Goal: Information Seeking & Learning: Check status

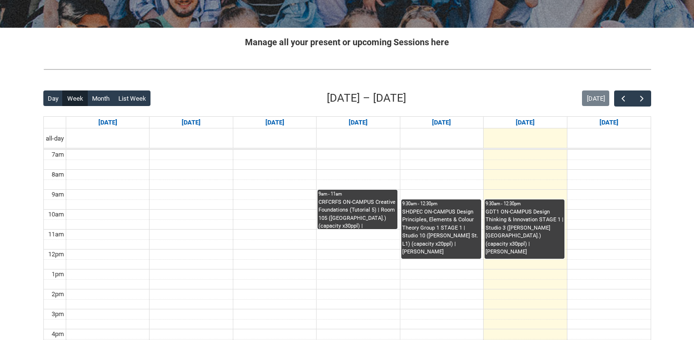
scroll to position [167, 0]
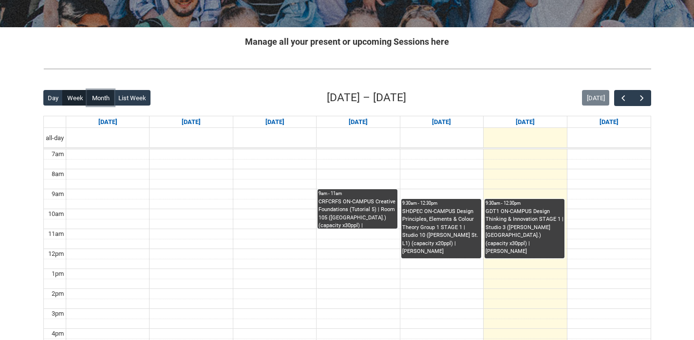
click at [99, 95] on button "Month" at bounding box center [100, 98] width 27 height 16
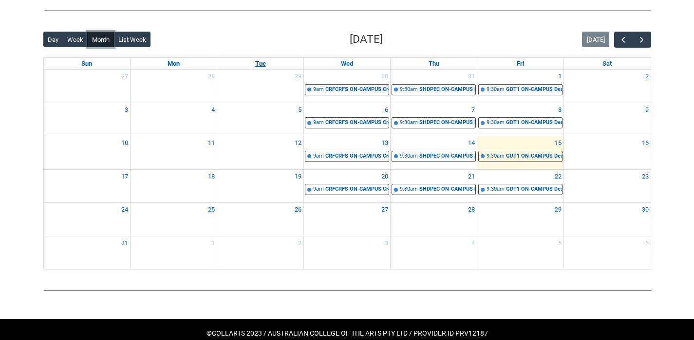
scroll to position [216, 0]
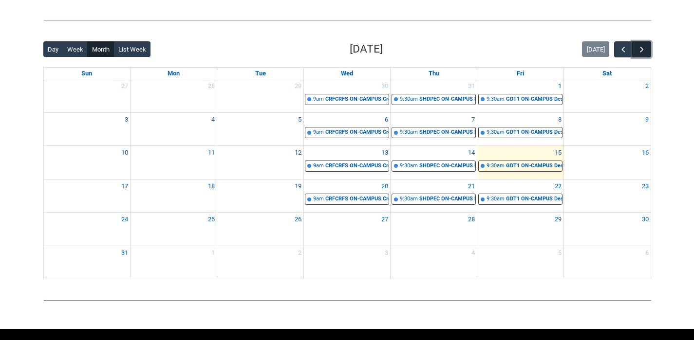
click at [644, 50] on span "button" at bounding box center [642, 50] width 10 height 10
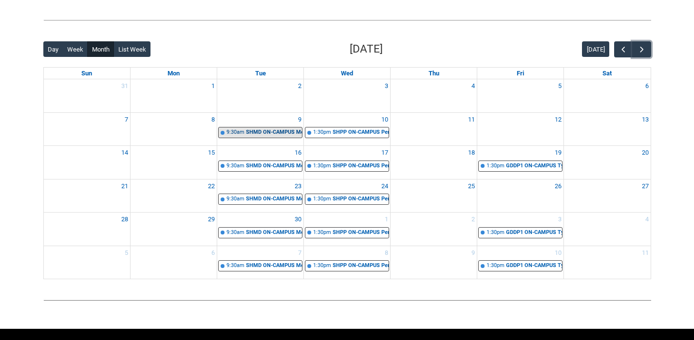
click at [261, 134] on div "SHMD ON-CAMPUS Motion Design Group 1 | Computer Lab 1 ([PERSON_NAME][GEOGRAPHIC…" at bounding box center [274, 133] width 56 height 8
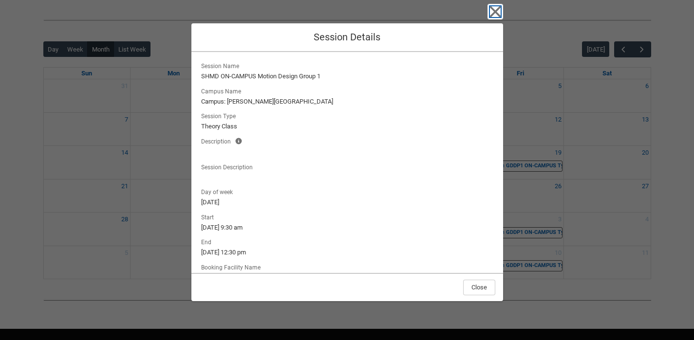
click at [491, 13] on icon "button" at bounding box center [495, 12] width 16 height 16
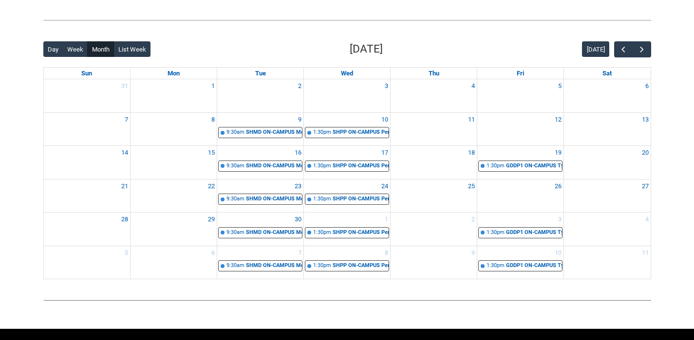
click at [338, 133] on div "SHPP ON-CAMPUS Persuasion & Representation STAGE 1 | Studio 11 ([PERSON_NAME]. …" at bounding box center [360, 133] width 56 height 8
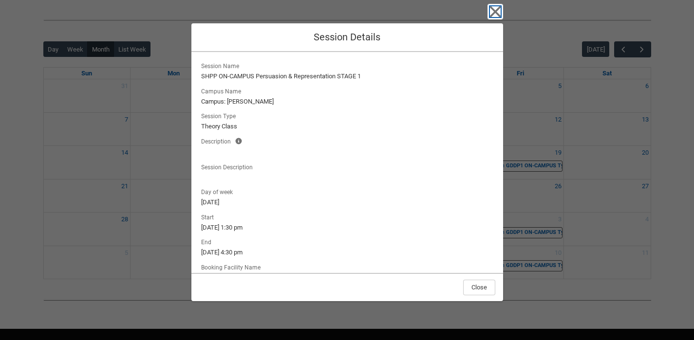
click at [497, 10] on icon "button" at bounding box center [494, 11] width 11 height 11
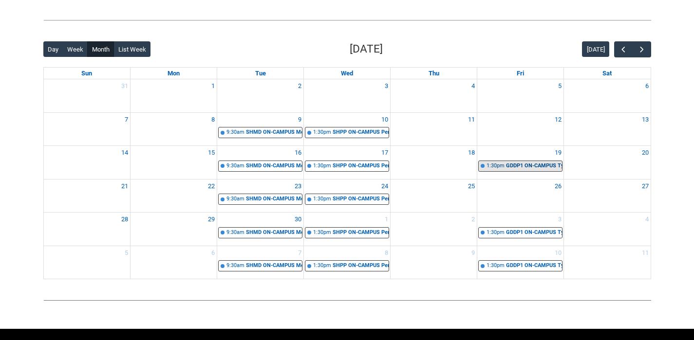
click at [493, 166] on div "1:30pm" at bounding box center [495, 166] width 18 height 8
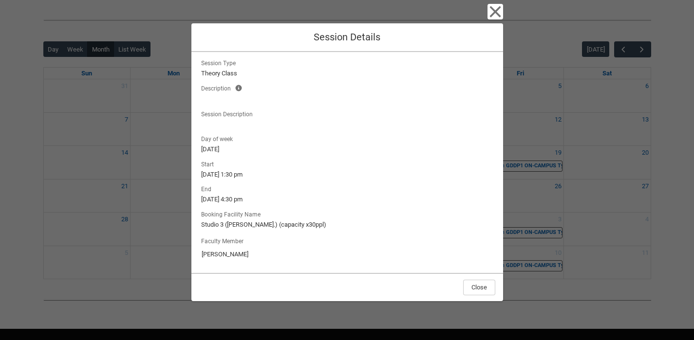
scroll to position [0, 0]
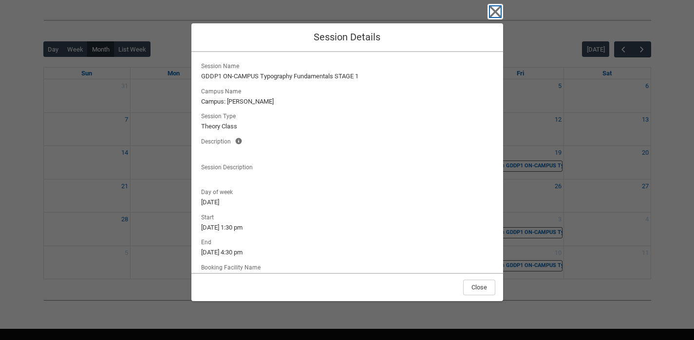
click at [493, 12] on icon "button" at bounding box center [495, 12] width 16 height 16
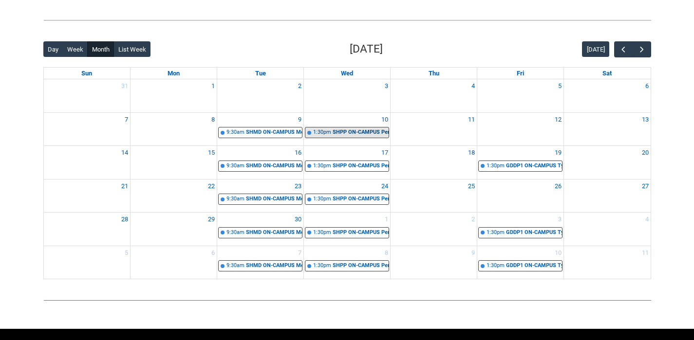
click at [358, 133] on div "SHPP ON-CAMPUS Persuasion & Representation STAGE 1 | Studio 11 ([PERSON_NAME]. …" at bounding box center [360, 133] width 56 height 8
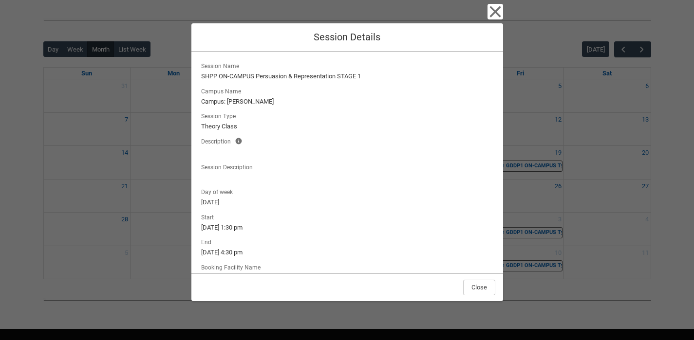
scroll to position [21, 0]
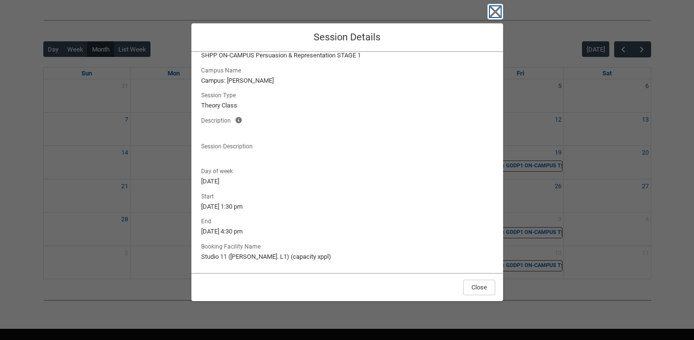
click at [497, 12] on icon "button" at bounding box center [495, 12] width 16 height 16
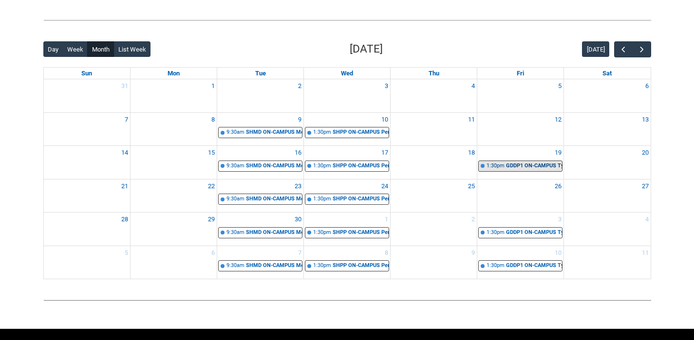
click at [507, 166] on div "GDDP1 ON-CAMPUS Typography Fundamentals STAGE 1 | Studio 3 ([PERSON_NAME] St.) …" at bounding box center [534, 166] width 56 height 8
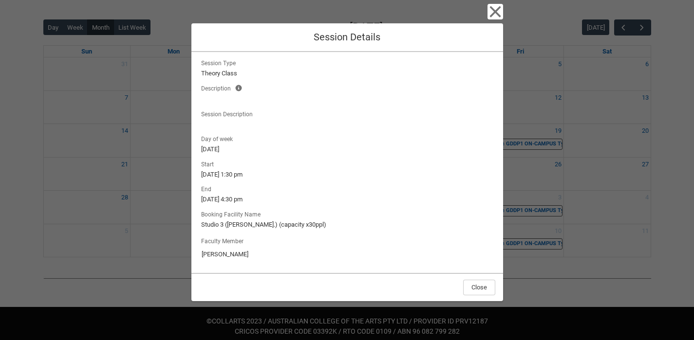
scroll to position [244, 0]
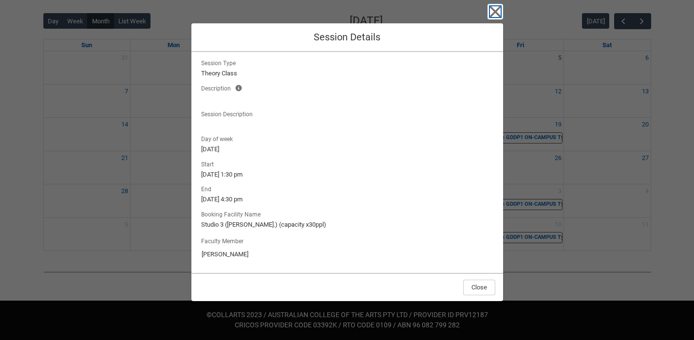
click at [495, 11] on icon "button" at bounding box center [494, 11] width 11 height 11
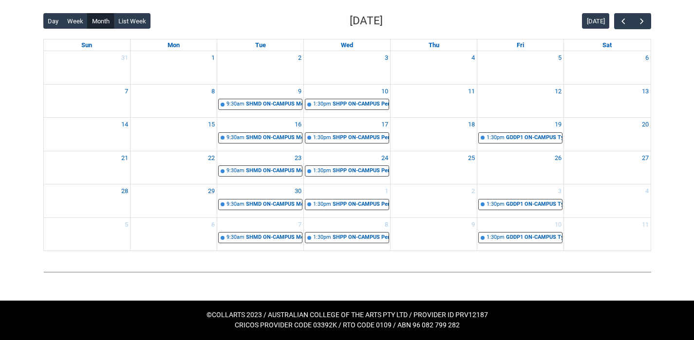
scroll to position [232, 0]
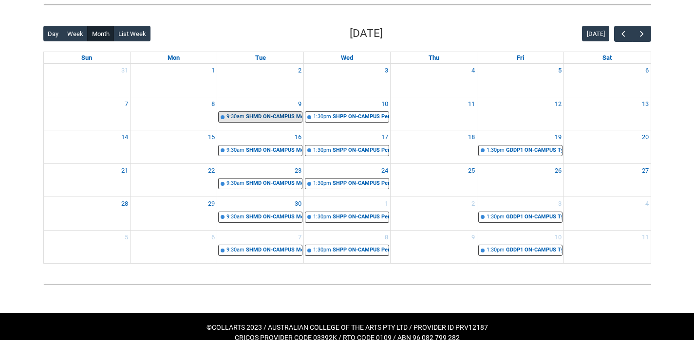
click at [286, 121] on link "9:30am SHMD ON-CAMPUS Motion Design Group 1 | Computer Lab 1 ([PERSON_NAME][GEO…" at bounding box center [260, 116] width 84 height 11
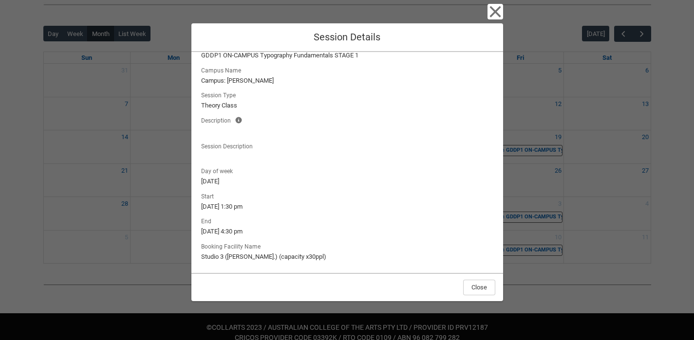
scroll to position [0, 0]
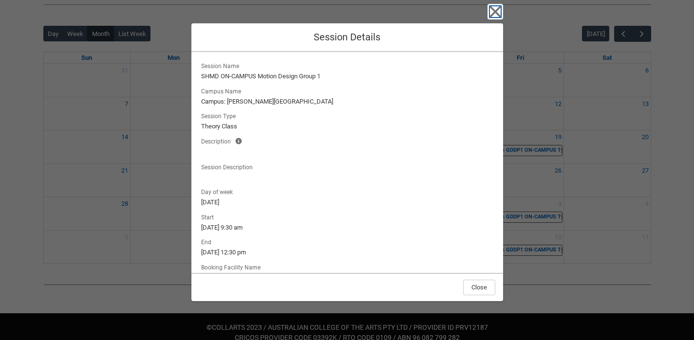
click at [498, 11] on icon "button" at bounding box center [495, 12] width 16 height 16
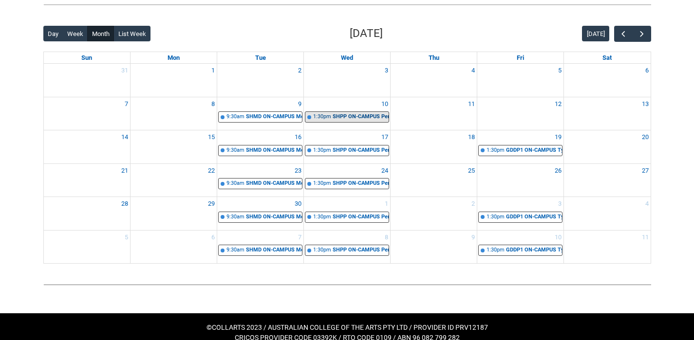
click at [372, 115] on div "SHPP ON-CAMPUS Persuasion & Representation STAGE 1 | Studio 11 ([PERSON_NAME]. …" at bounding box center [360, 117] width 56 height 8
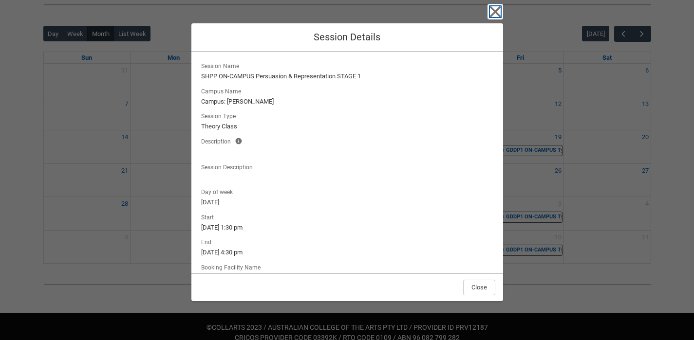
click at [496, 7] on icon "button" at bounding box center [495, 12] width 16 height 16
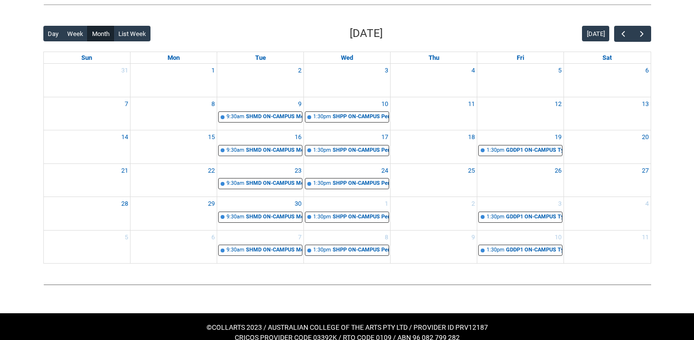
click at [534, 150] on div "GDDP1 ON-CAMPUS Typography Fundamentals STAGE 1 | Studio 3 ([PERSON_NAME] St.) …" at bounding box center [534, 151] width 56 height 8
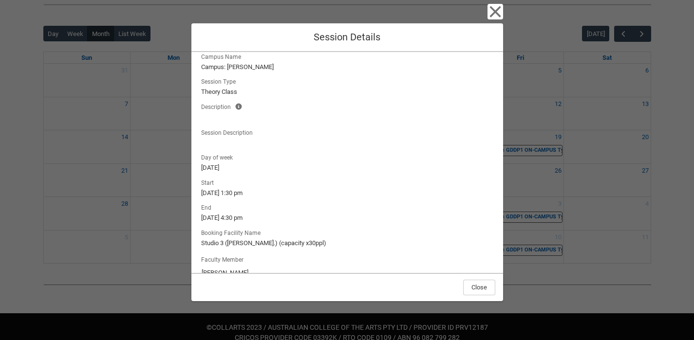
scroll to position [53, 0]
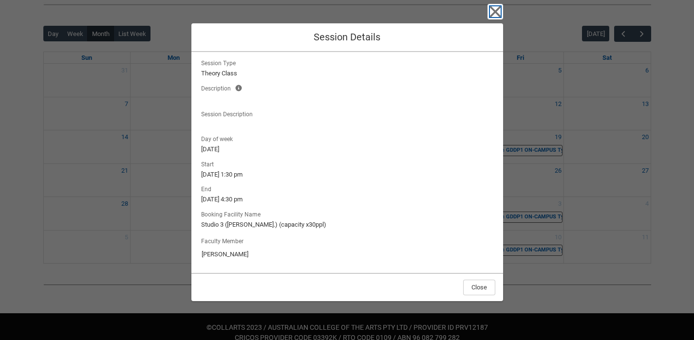
click at [488, 11] on icon "button" at bounding box center [495, 12] width 16 height 16
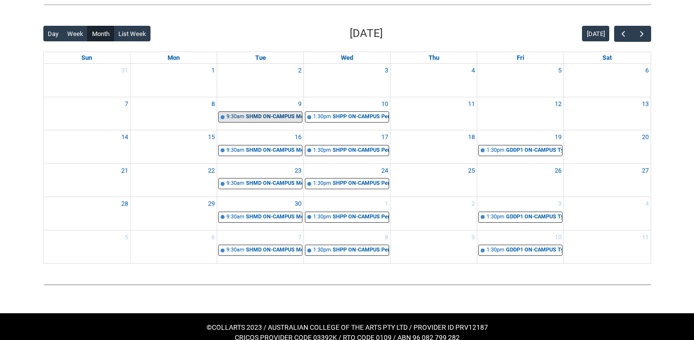
click at [264, 114] on div "SHMD ON-CAMPUS Motion Design Group 1 | Computer Lab 1 ([PERSON_NAME][GEOGRAPHIC…" at bounding box center [274, 117] width 56 height 8
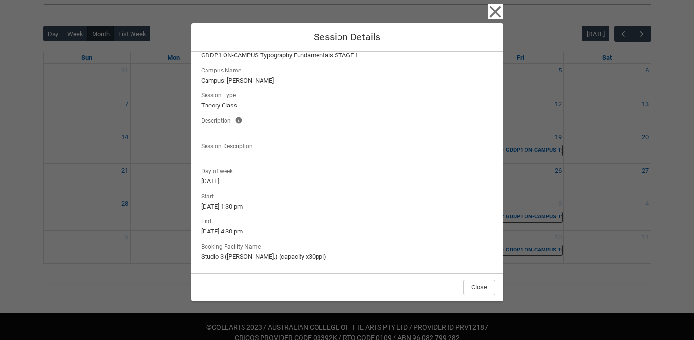
scroll to position [21, 0]
